Goal: Find specific page/section: Find specific page/section

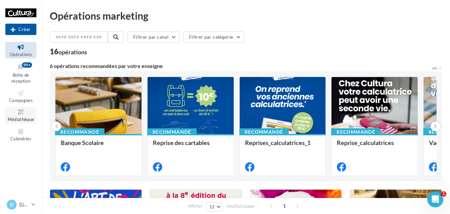
click at [23, 123] on link "Médiathèque" at bounding box center [20, 115] width 31 height 16
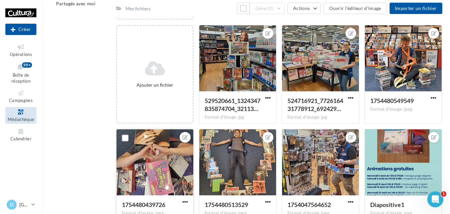
scroll to position [67, 0]
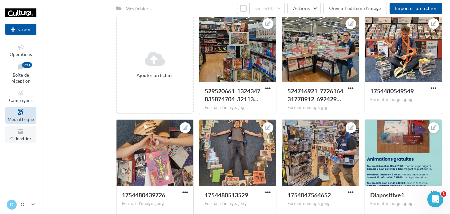
click at [21, 133] on icon at bounding box center [20, 132] width 27 height 8
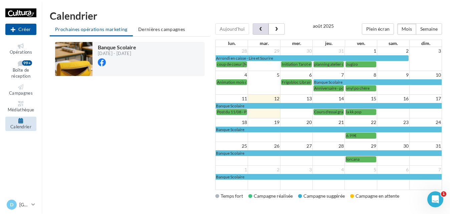
click at [260, 31] on span "button" at bounding box center [261, 29] width 6 height 5
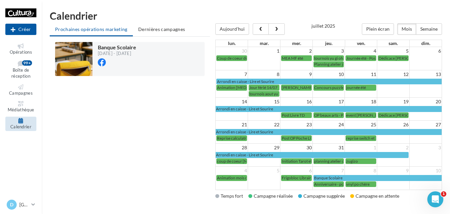
click at [212, 177] on div "Prochaines opérations marketing Dernières campagnes Banque Scolaire [DATE] - [D…" at bounding box center [133, 113] width 166 height 180
click at [23, 204] on p "[GEOGRAPHIC_DATA]" at bounding box center [23, 205] width 9 height 7
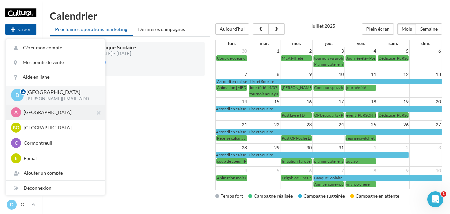
click at [39, 113] on p "[GEOGRAPHIC_DATA]" at bounding box center [60, 112] width 73 height 7
